Goal: Information Seeking & Learning: Learn about a topic

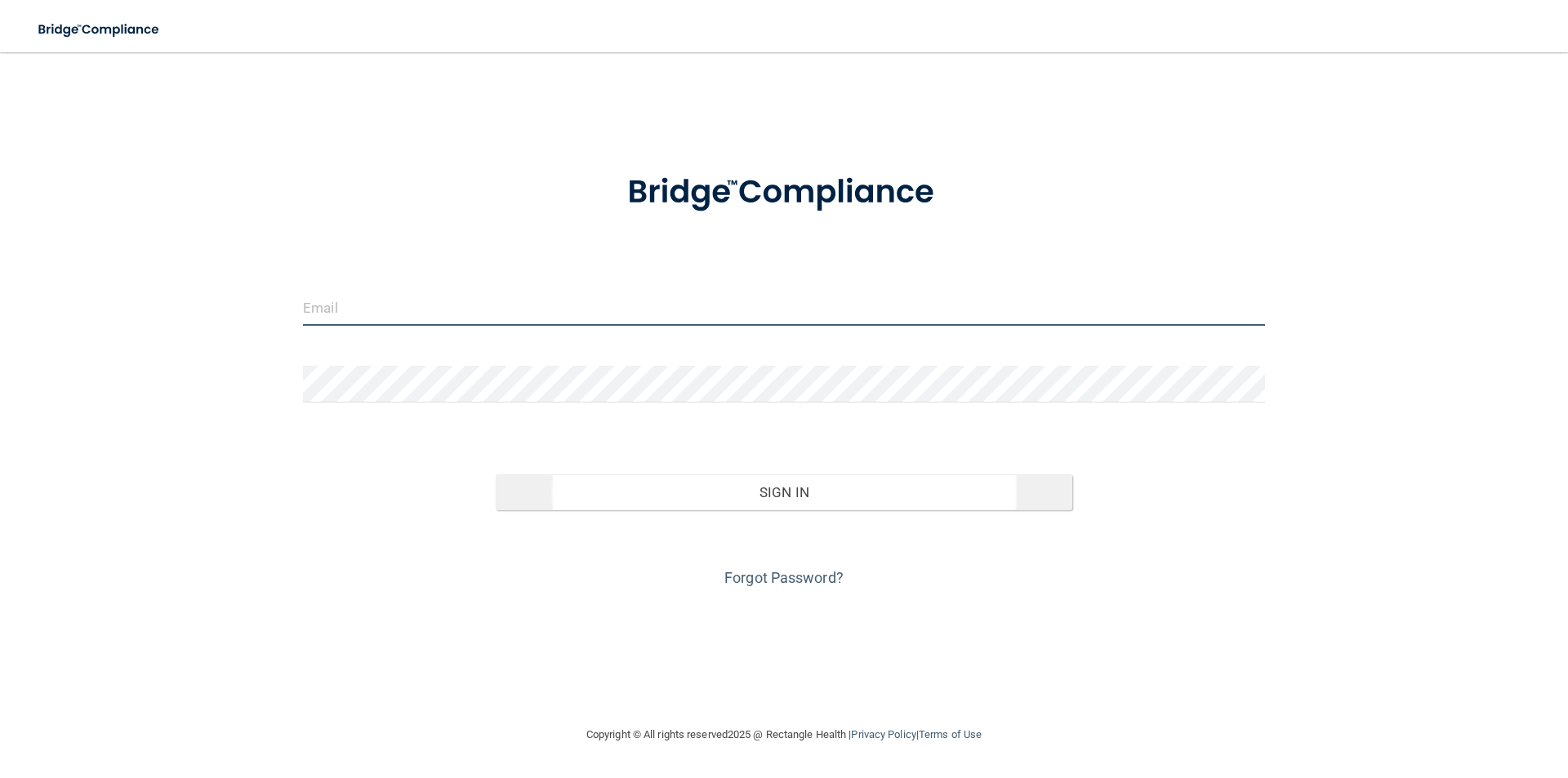
type input "[EMAIL_ADDRESS][DOMAIN_NAME]"
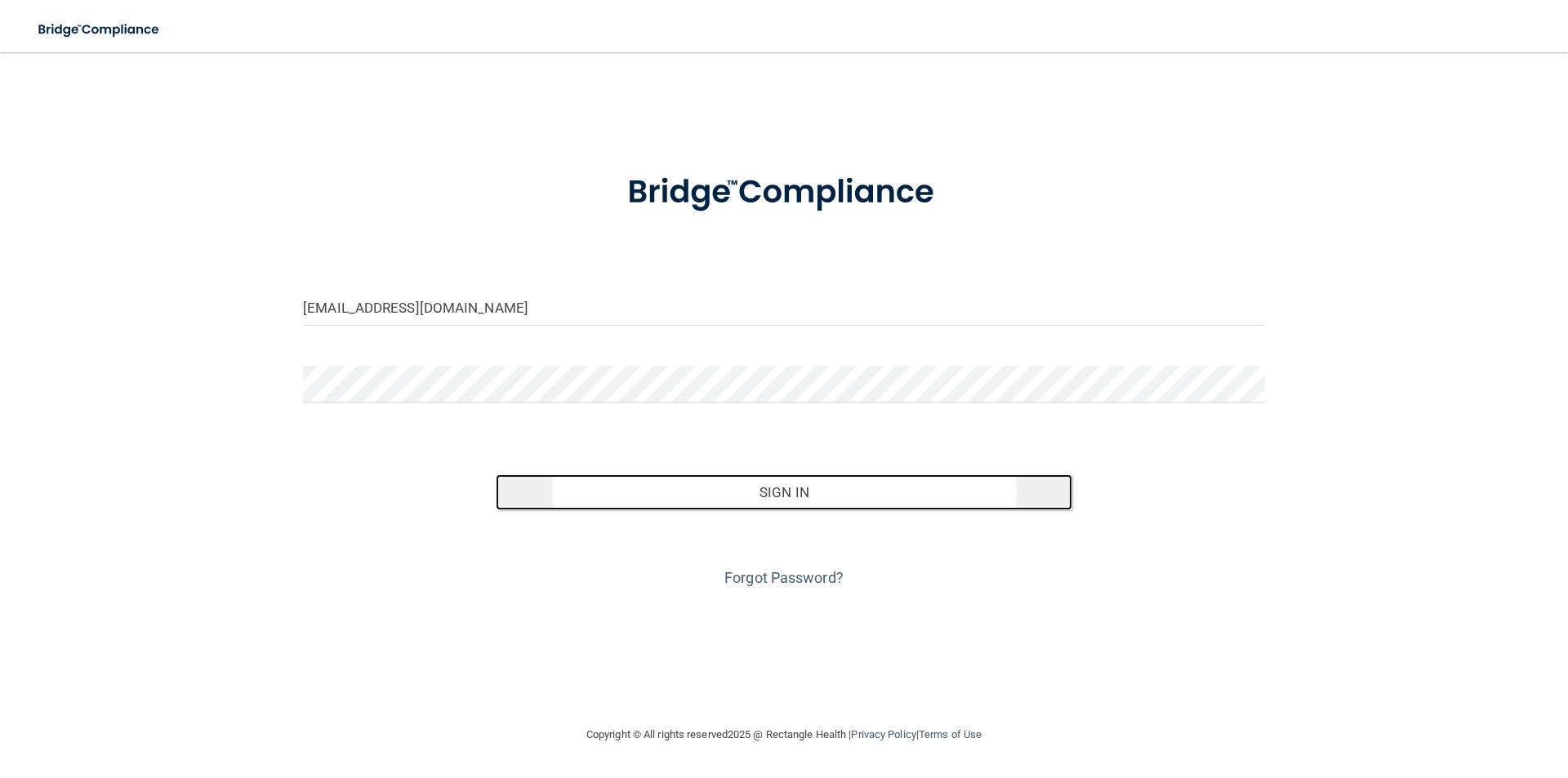
click at [814, 489] on button "Sign In" at bounding box center [784, 492] width 577 height 36
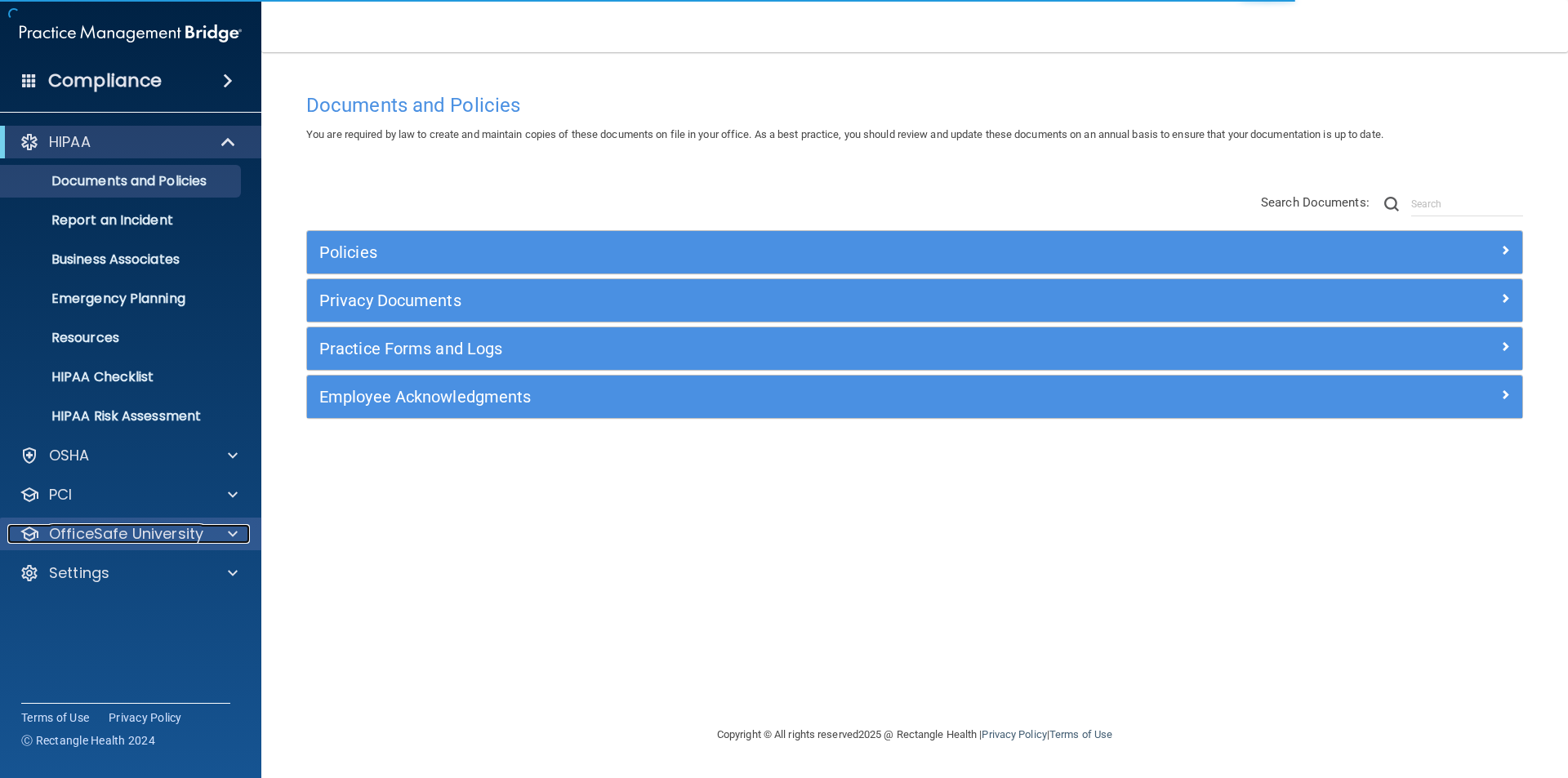
click at [204, 528] on div "OfficeSafe University" at bounding box center [109, 533] width 203 height 19
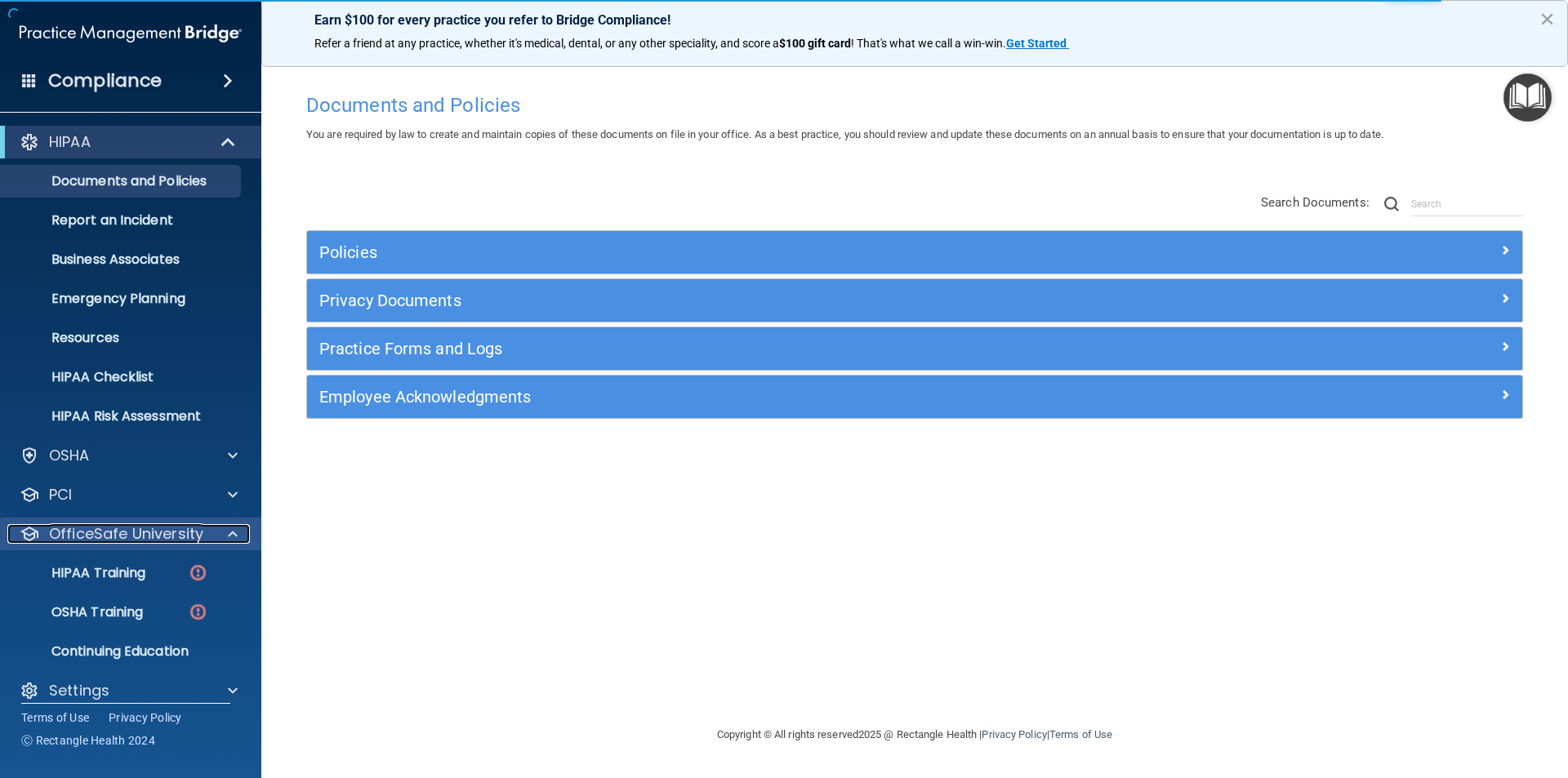
click at [221, 527] on div at bounding box center [230, 533] width 41 height 19
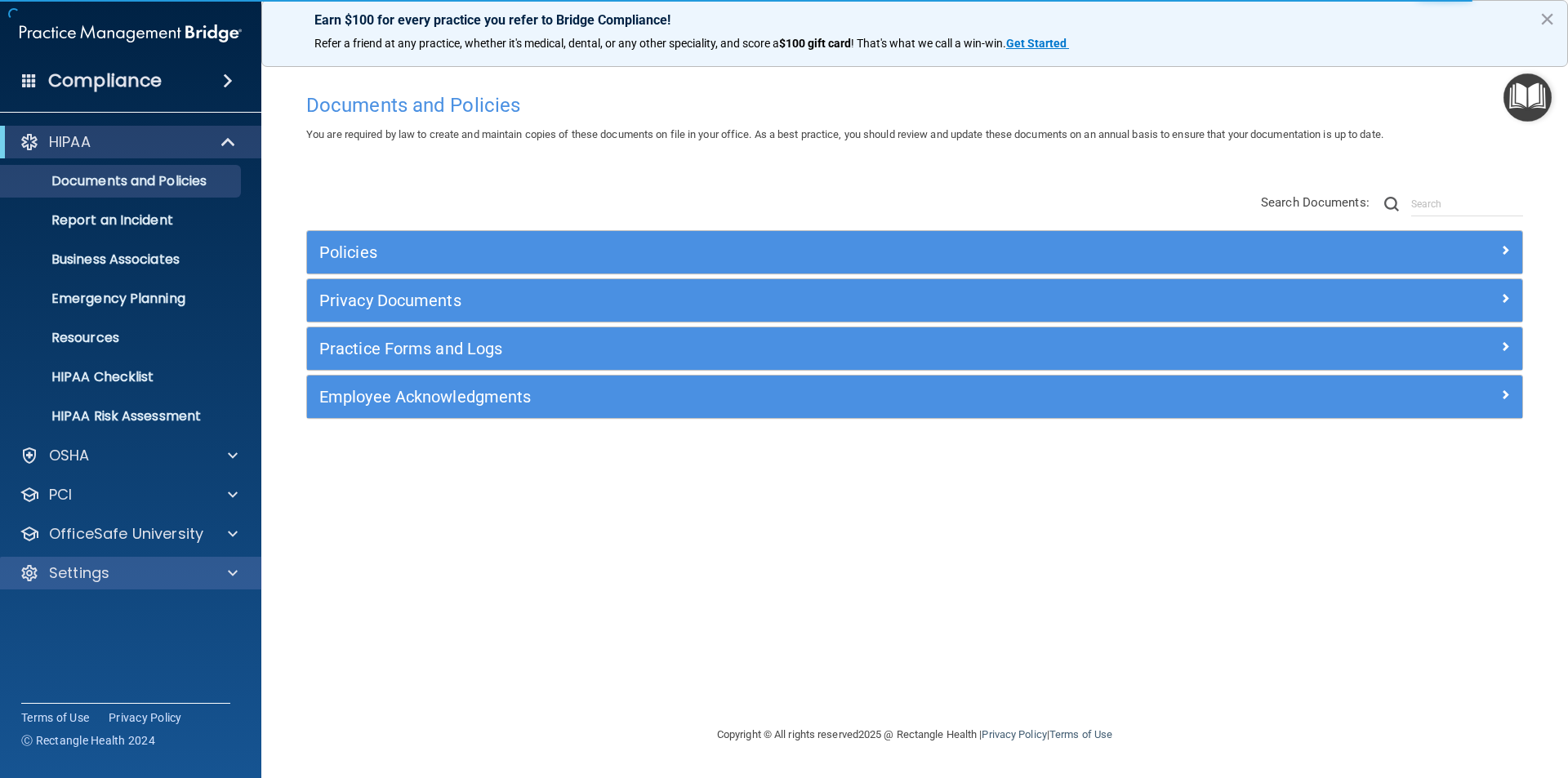
click at [188, 559] on div "Settings" at bounding box center [131, 573] width 262 height 33
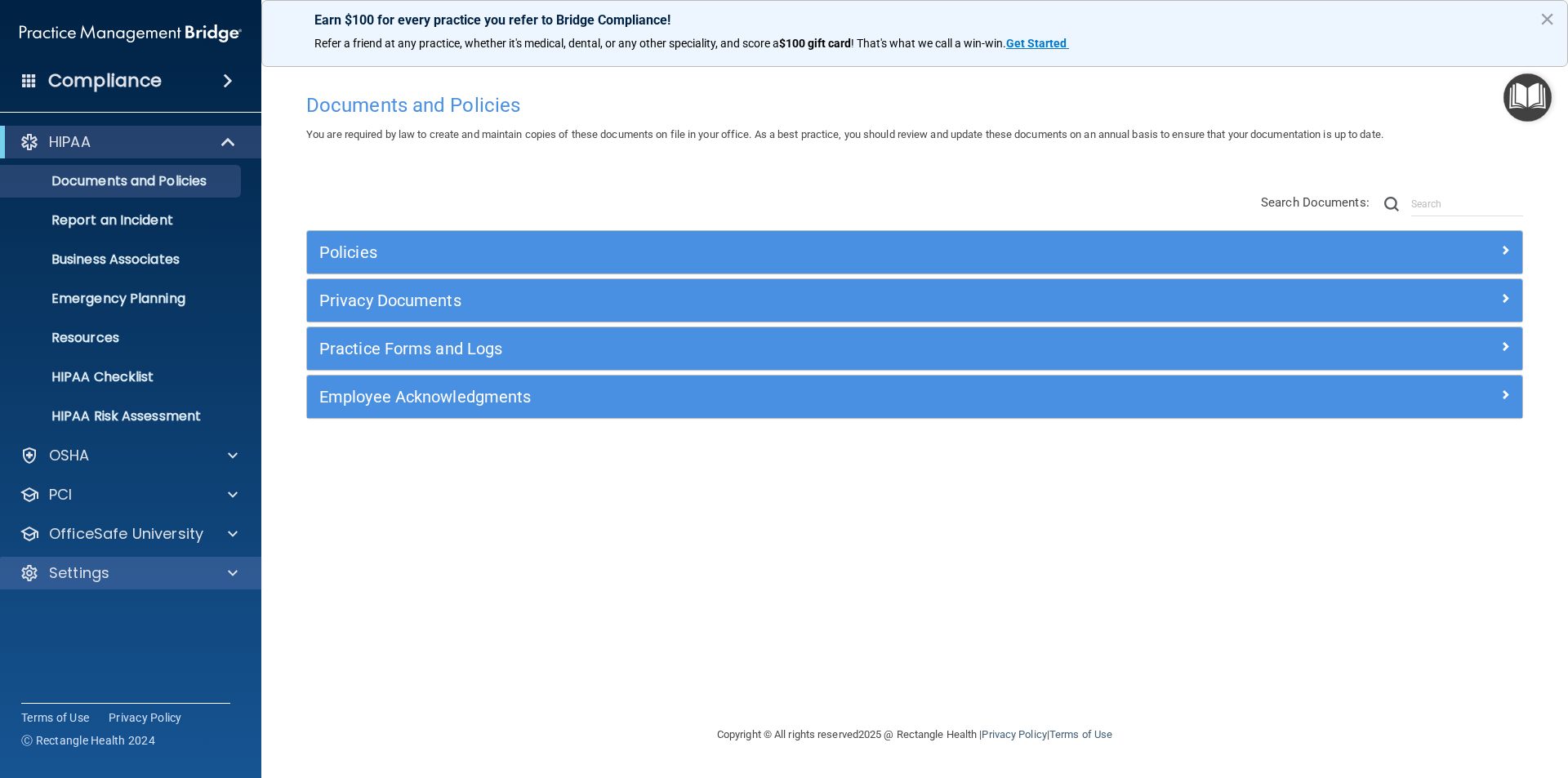
click at [225, 561] on div "Settings" at bounding box center [131, 573] width 262 height 33
click at [231, 569] on span at bounding box center [233, 573] width 10 height 19
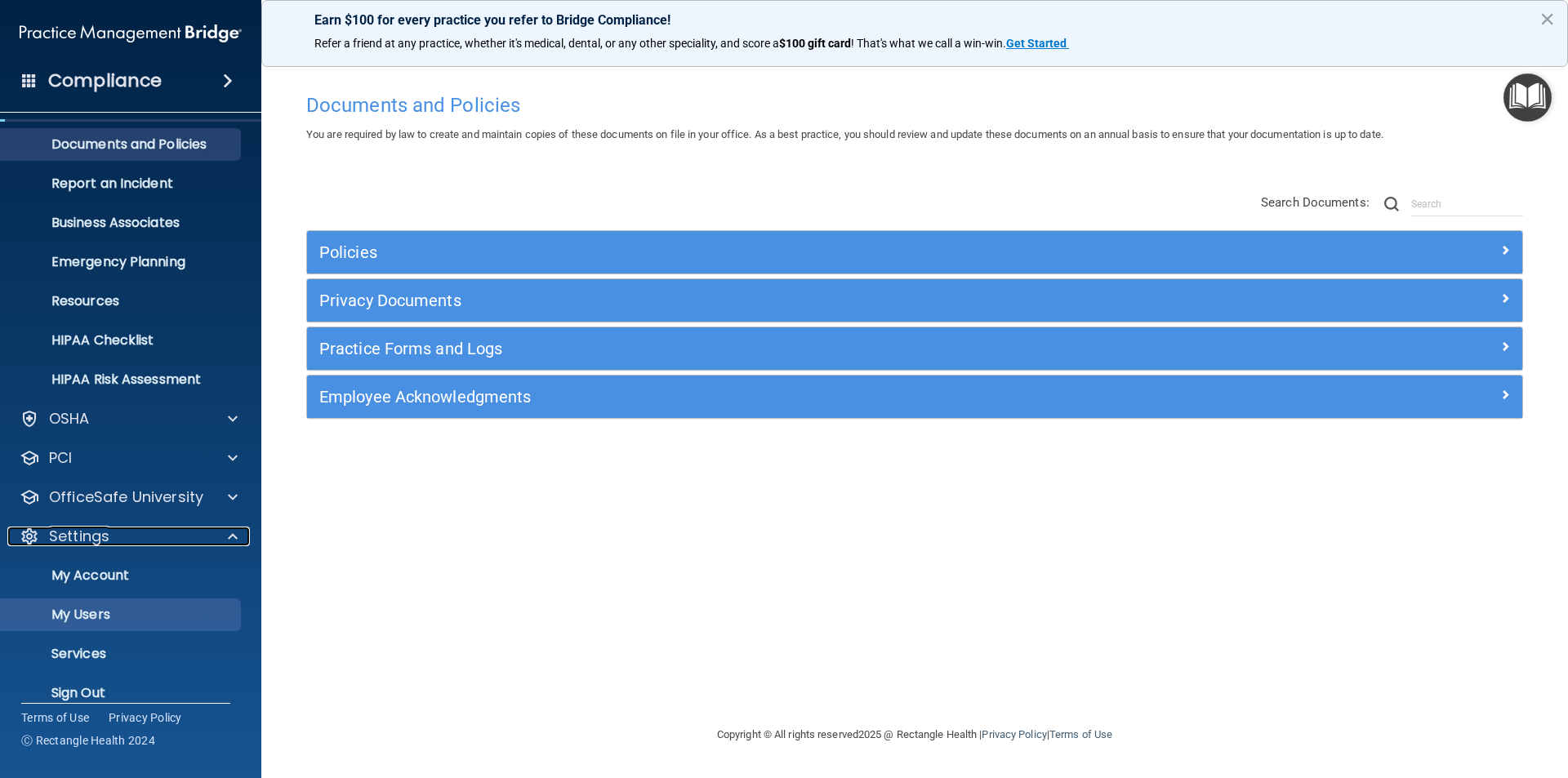
scroll to position [57, 0]
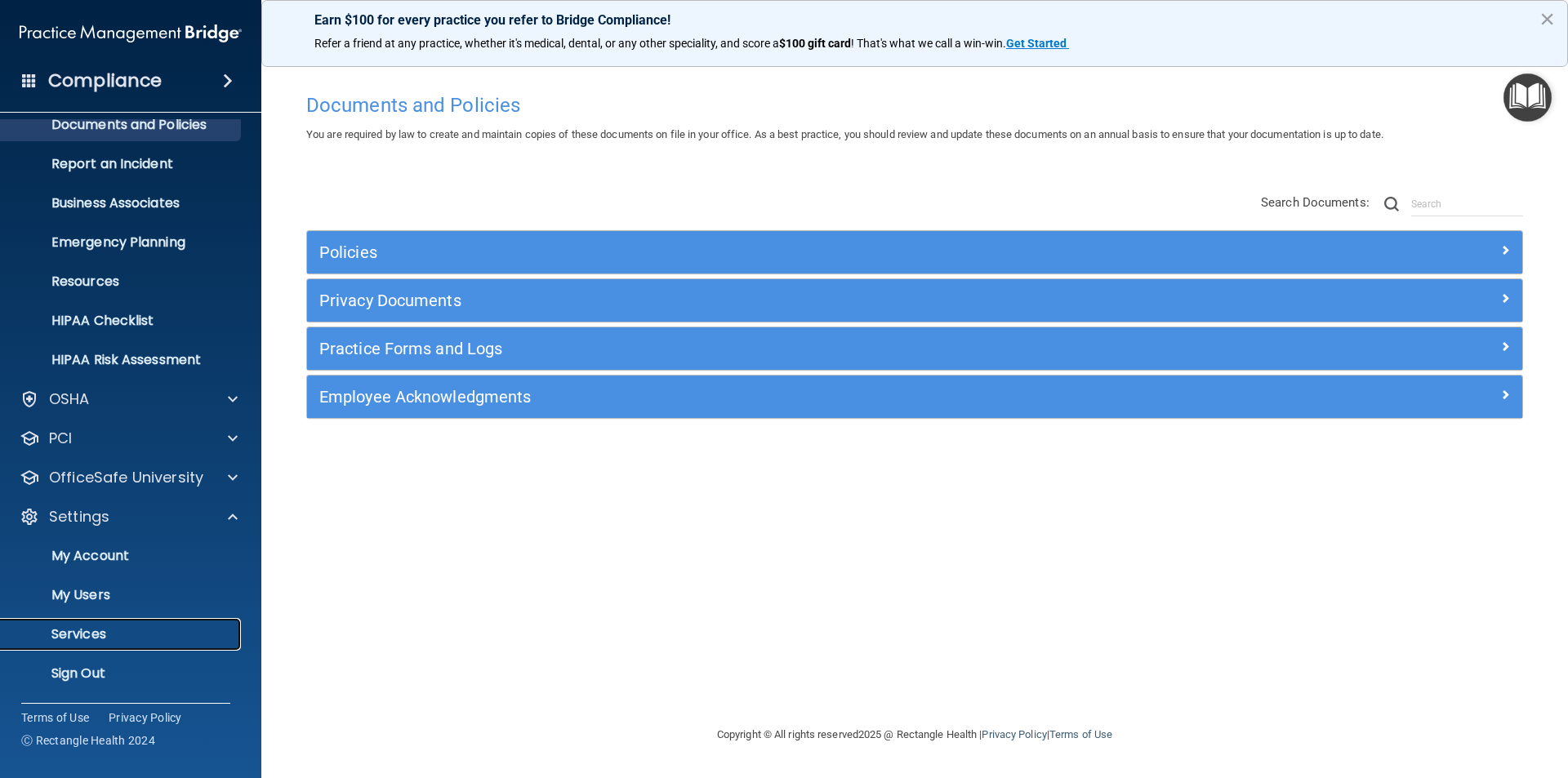
click at [94, 628] on p "Services" at bounding box center [122, 634] width 223 height 16
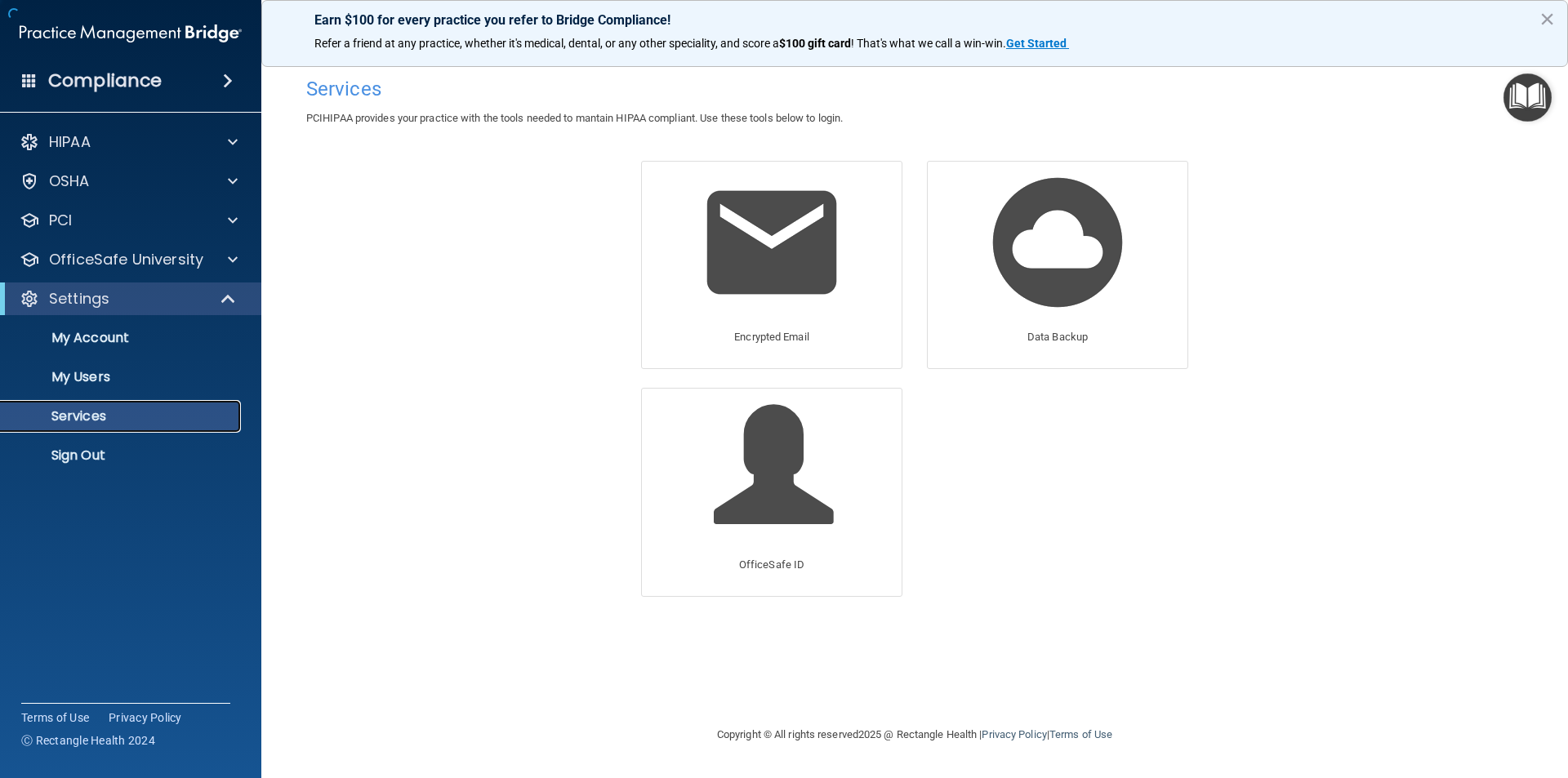
click at [66, 414] on p "Services" at bounding box center [122, 416] width 223 height 16
click at [760, 293] on img at bounding box center [771, 242] width 155 height 155
click at [94, 76] on h4 "Compliance" at bounding box center [105, 80] width 113 height 23
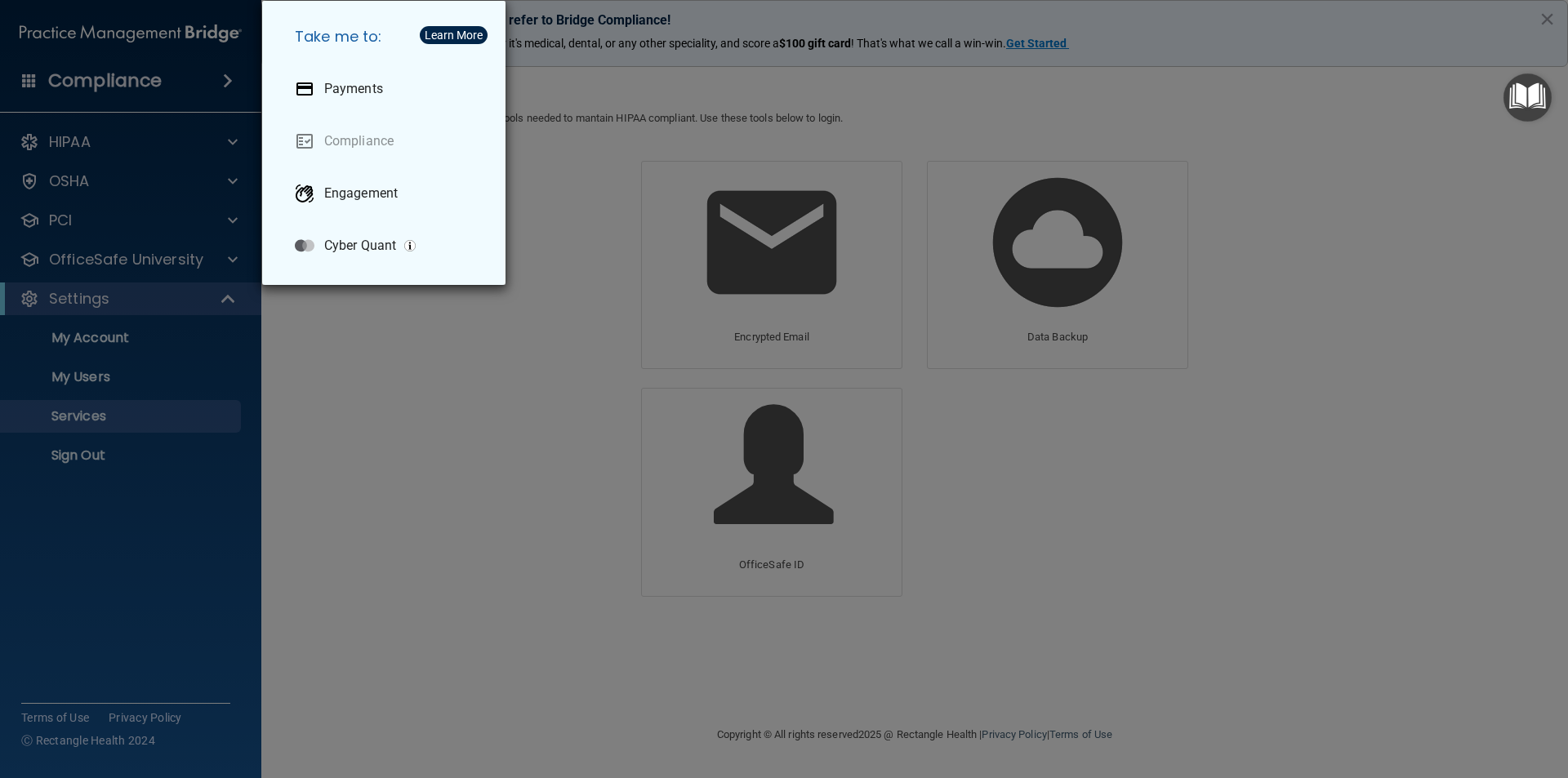
click at [194, 59] on div "Take me to: Payments Compliance Engagement Cyber Quant" at bounding box center [784, 389] width 1568 height 778
